Goal: Register for event/course

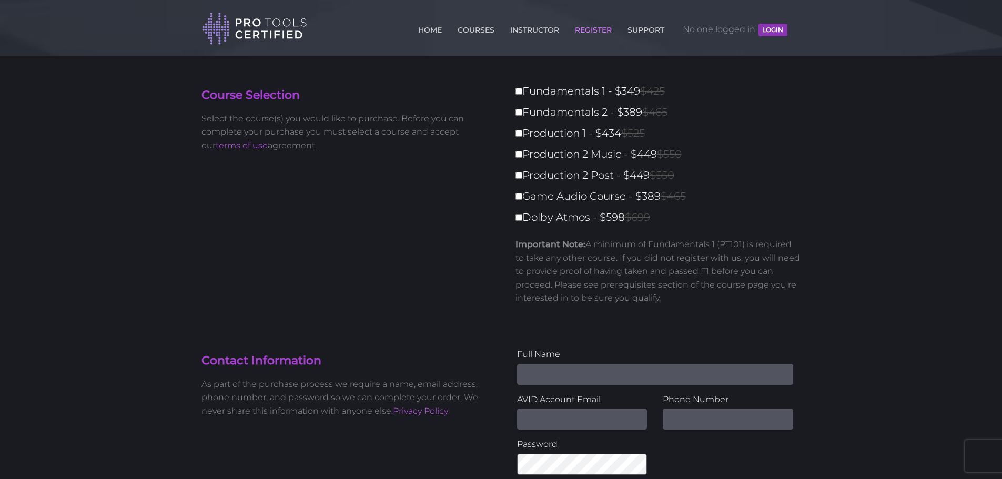
click at [518, 87] on label "Fundamentals 1 - $349 $425" at bounding box center [662, 91] width 292 height 18
click at [518, 88] on input "Fundamentals 1 - $349 $425" at bounding box center [519, 91] width 7 height 7
checkbox input "true"
type input "349"
click at [520, 112] on input "Fundamentals 2 - $389 $465" at bounding box center [519, 112] width 7 height 7
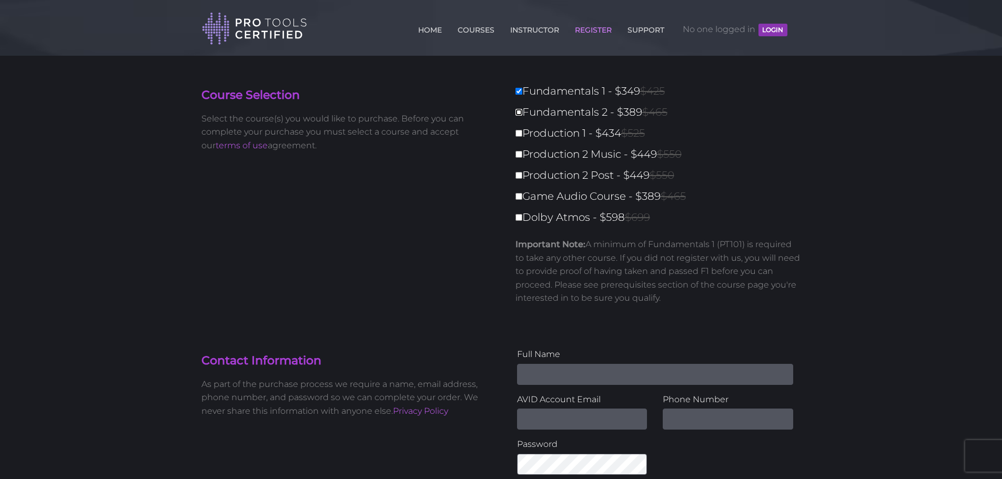
checkbox input "true"
type input "738"
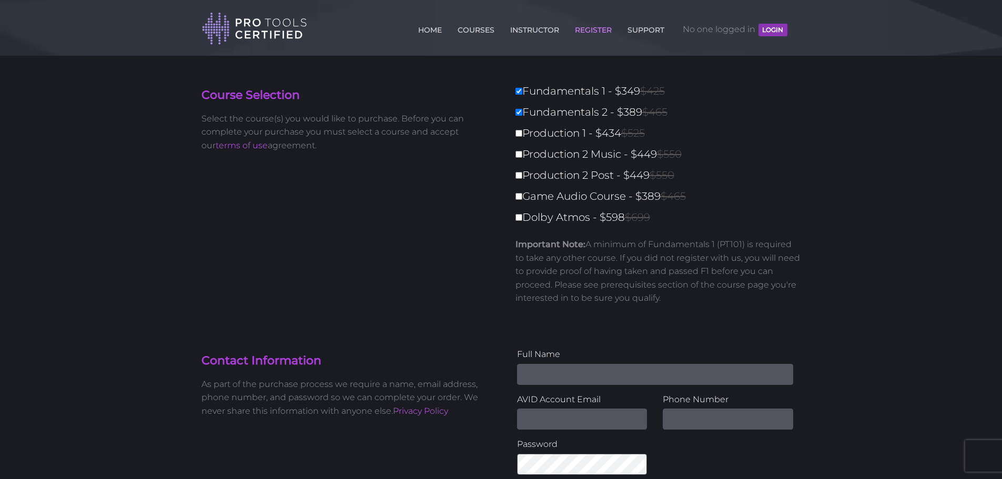
click at [542, 110] on label "Fundamentals 2 - $389 $465" at bounding box center [662, 112] width 292 height 18
click at [522, 110] on input "Fundamentals 2 - $389 $465" at bounding box center [519, 112] width 7 height 7
checkbox input "false"
type input "349"
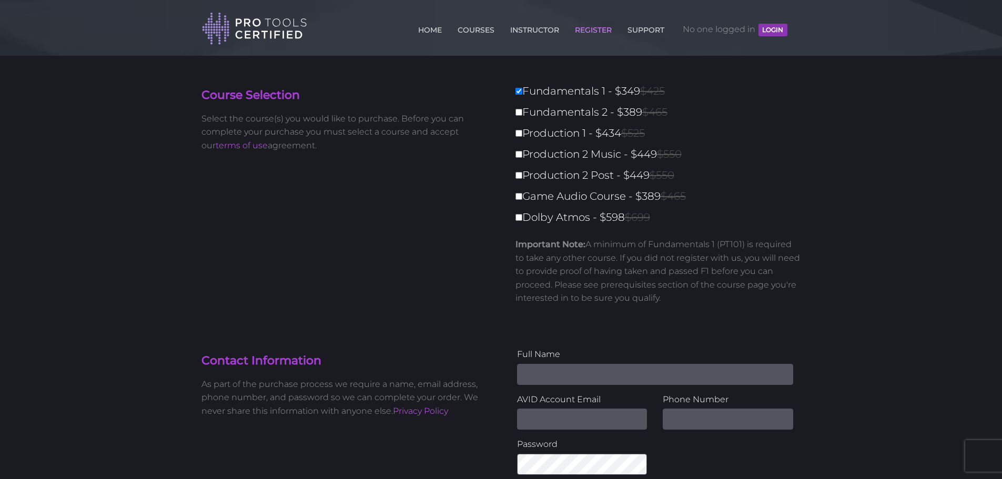
click at [523, 90] on label "Fundamentals 1 - $349 $425" at bounding box center [662, 91] width 292 height 18
click at [522, 90] on input "Fundamentals 1 - $349 $425" at bounding box center [519, 91] width 7 height 7
checkbox input "false"
type input "0"
